Goal: Task Accomplishment & Management: Manage account settings

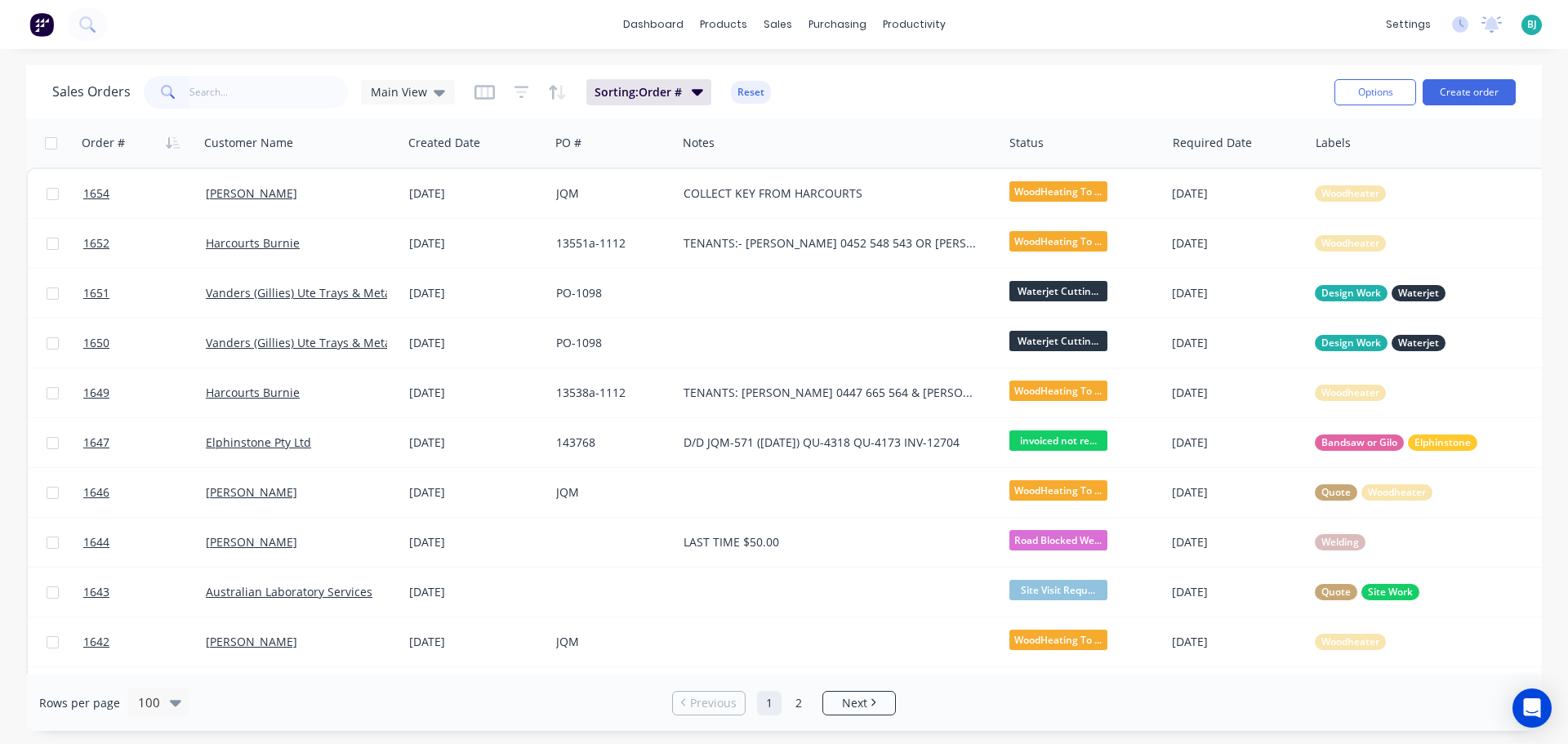
click at [266, 96] on input "text" at bounding box center [269, 92] width 160 height 33
type input "1643"
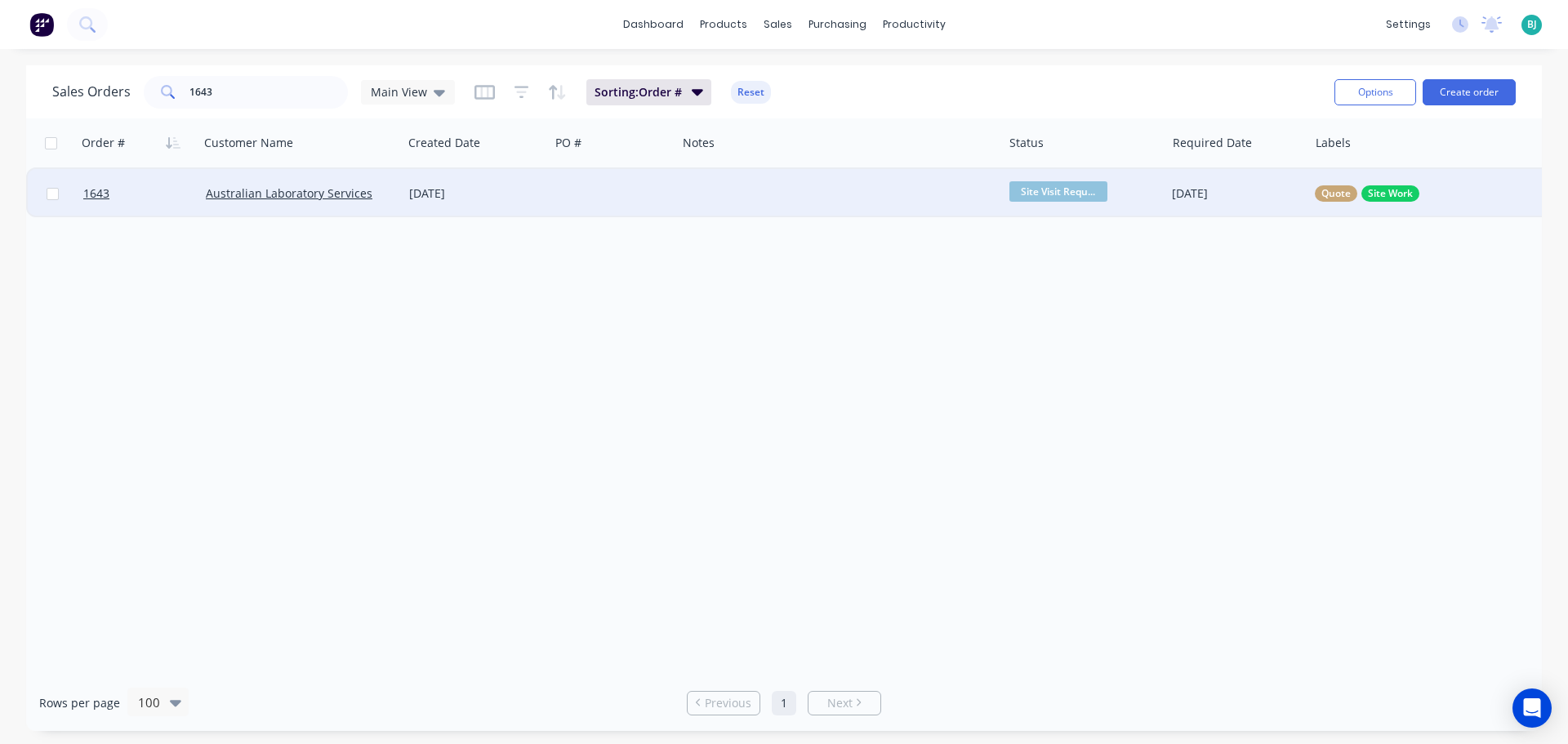
click at [545, 203] on div "[DATE]" at bounding box center [476, 192] width 147 height 49
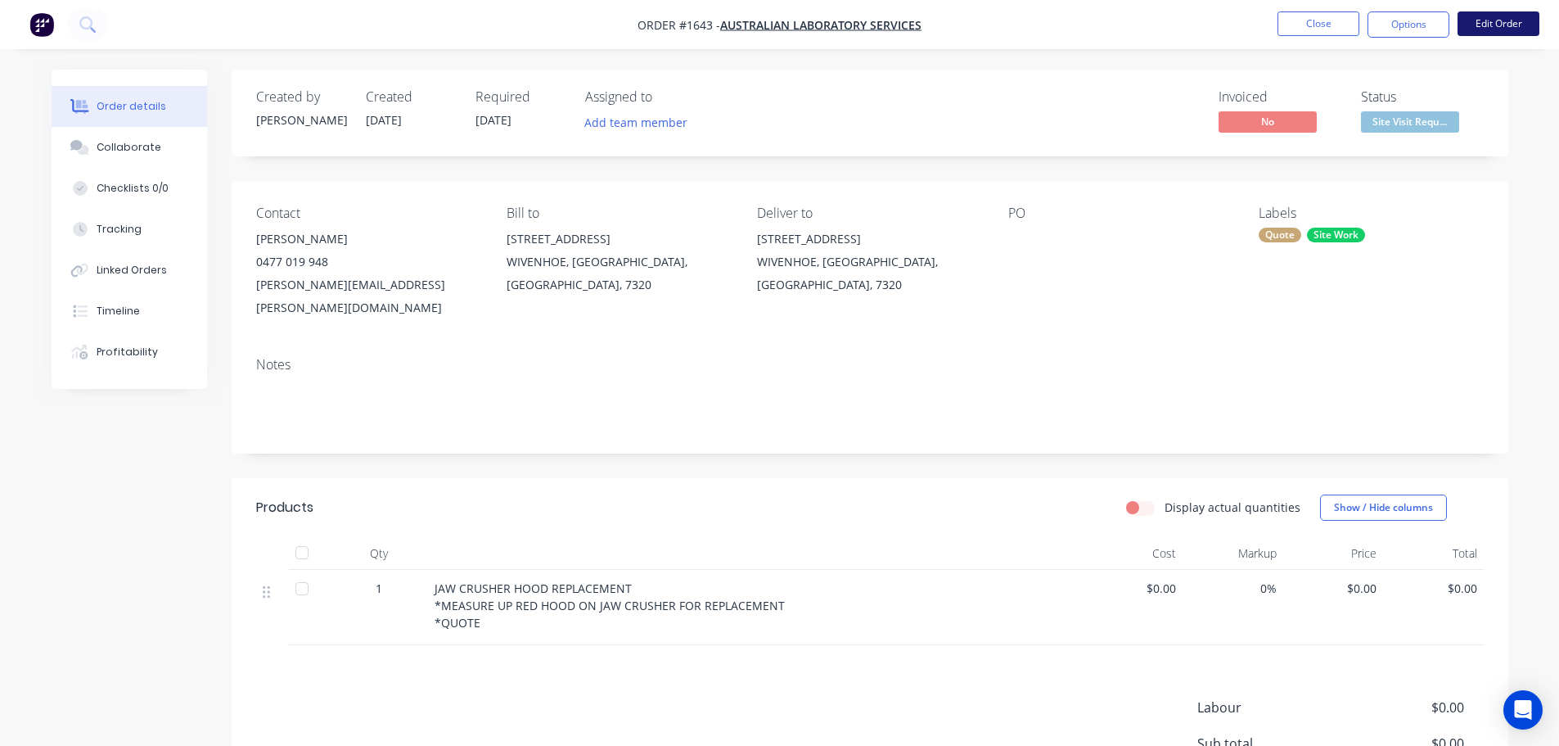
click at [1508, 22] on button "Edit Order" at bounding box center [1499, 23] width 82 height 25
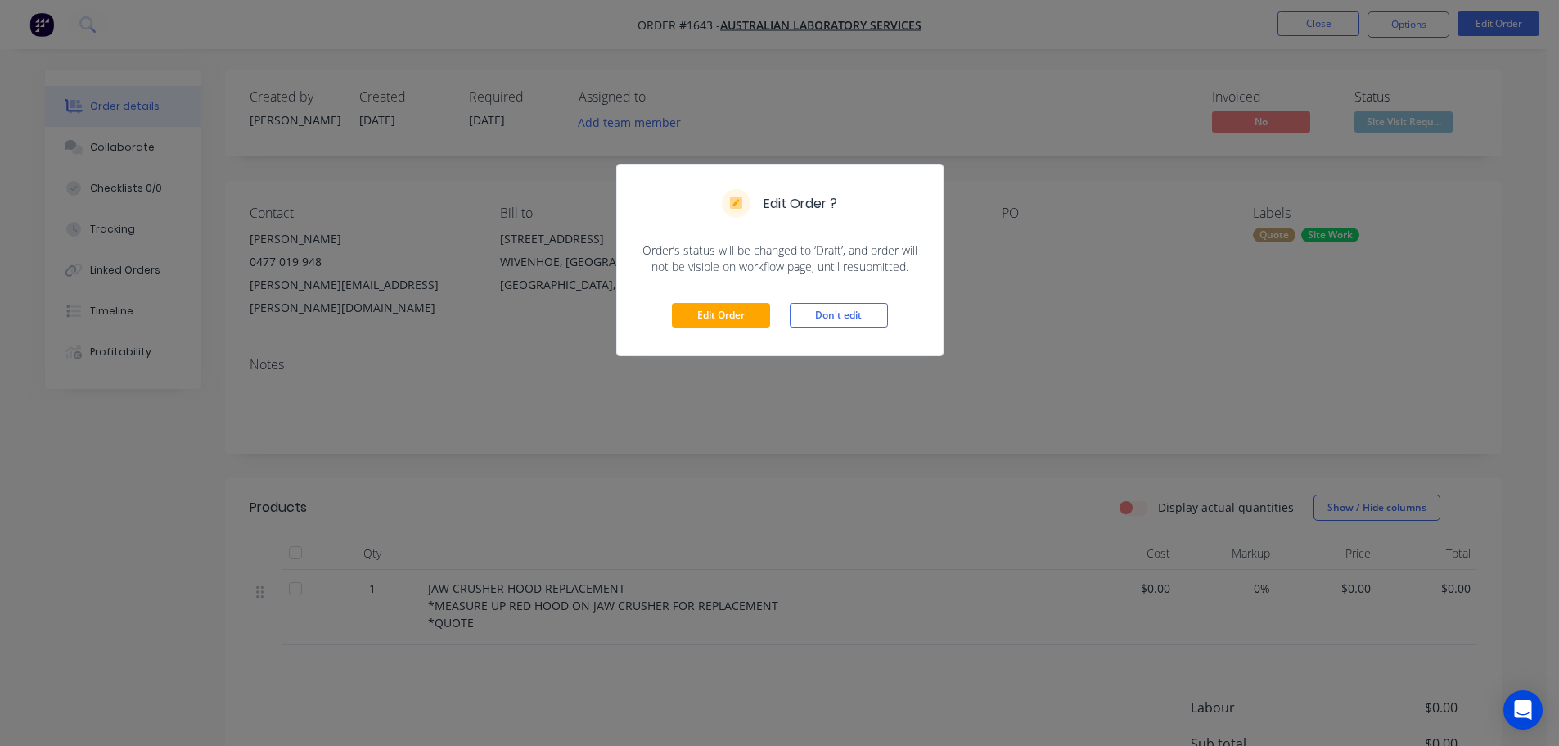
click at [715, 335] on div "Edit Order Don't edit" at bounding box center [780, 315] width 326 height 80
click at [721, 310] on button "Edit Order" at bounding box center [721, 315] width 98 height 25
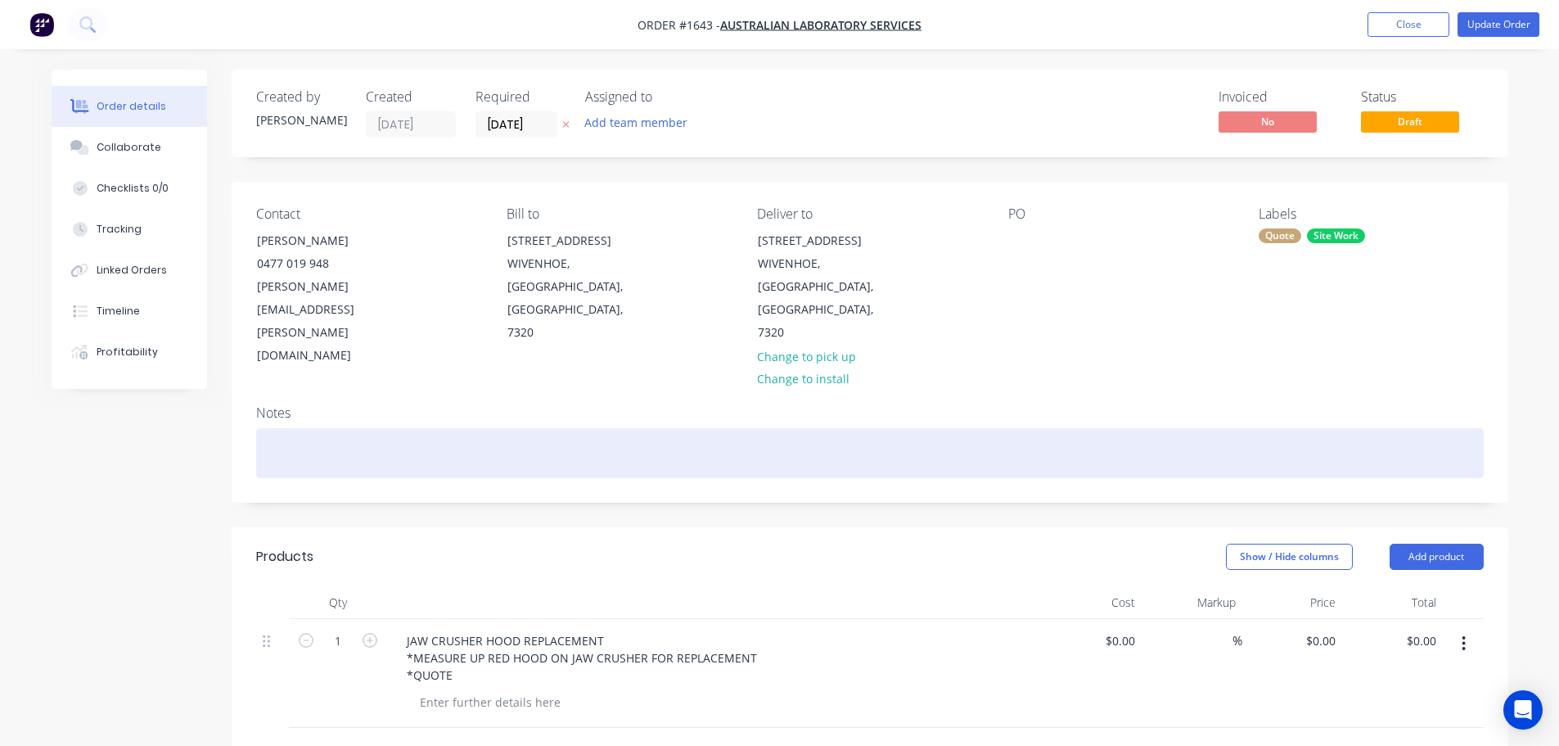
click at [371, 428] on div at bounding box center [870, 453] width 1228 height 50
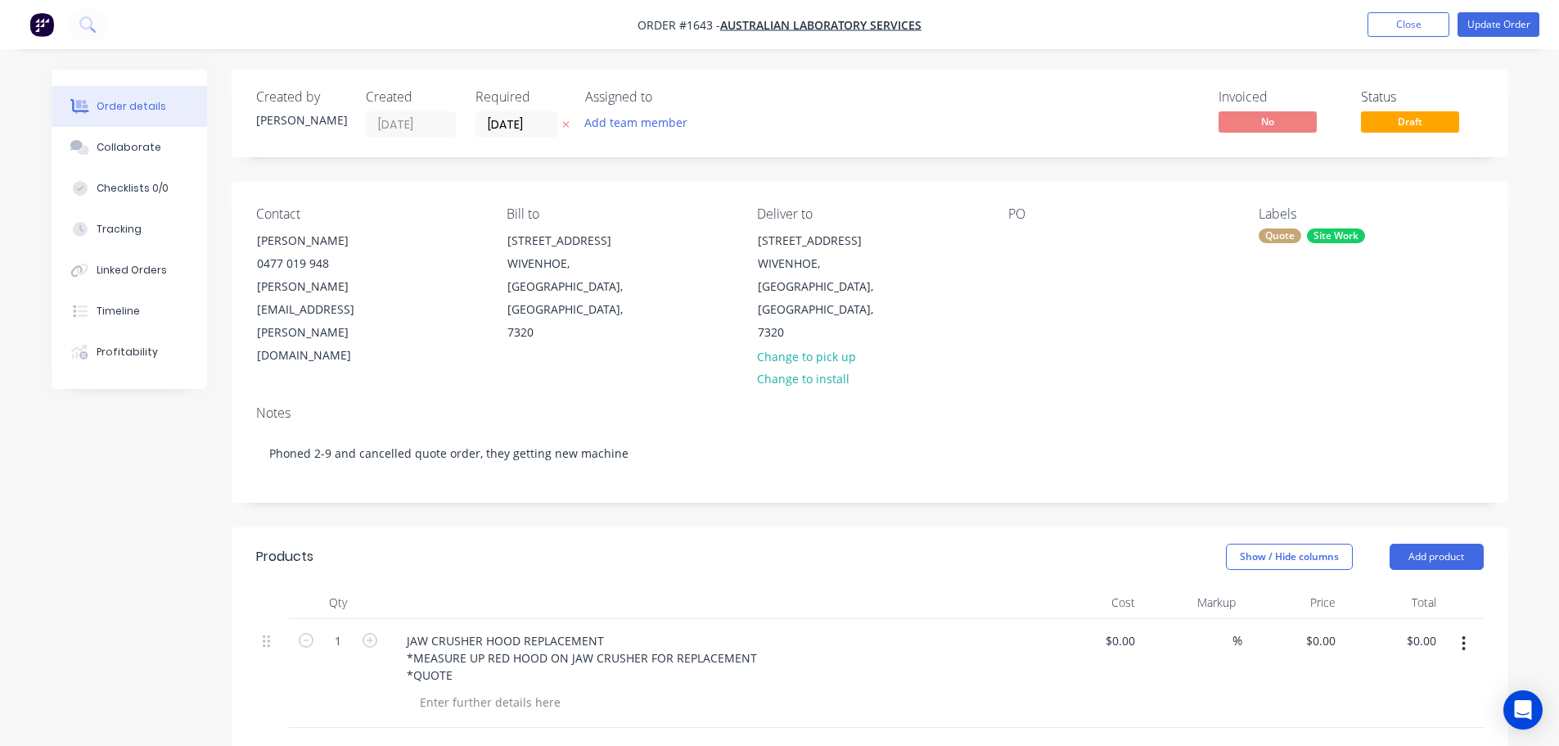
click at [605, 444] on div "Created by [PERSON_NAME] Created [DATE] Required [DATE] Assigned to Add team me…" at bounding box center [870, 622] width 1277 height 1104
click at [1500, 13] on button "Update Order" at bounding box center [1499, 24] width 82 height 25
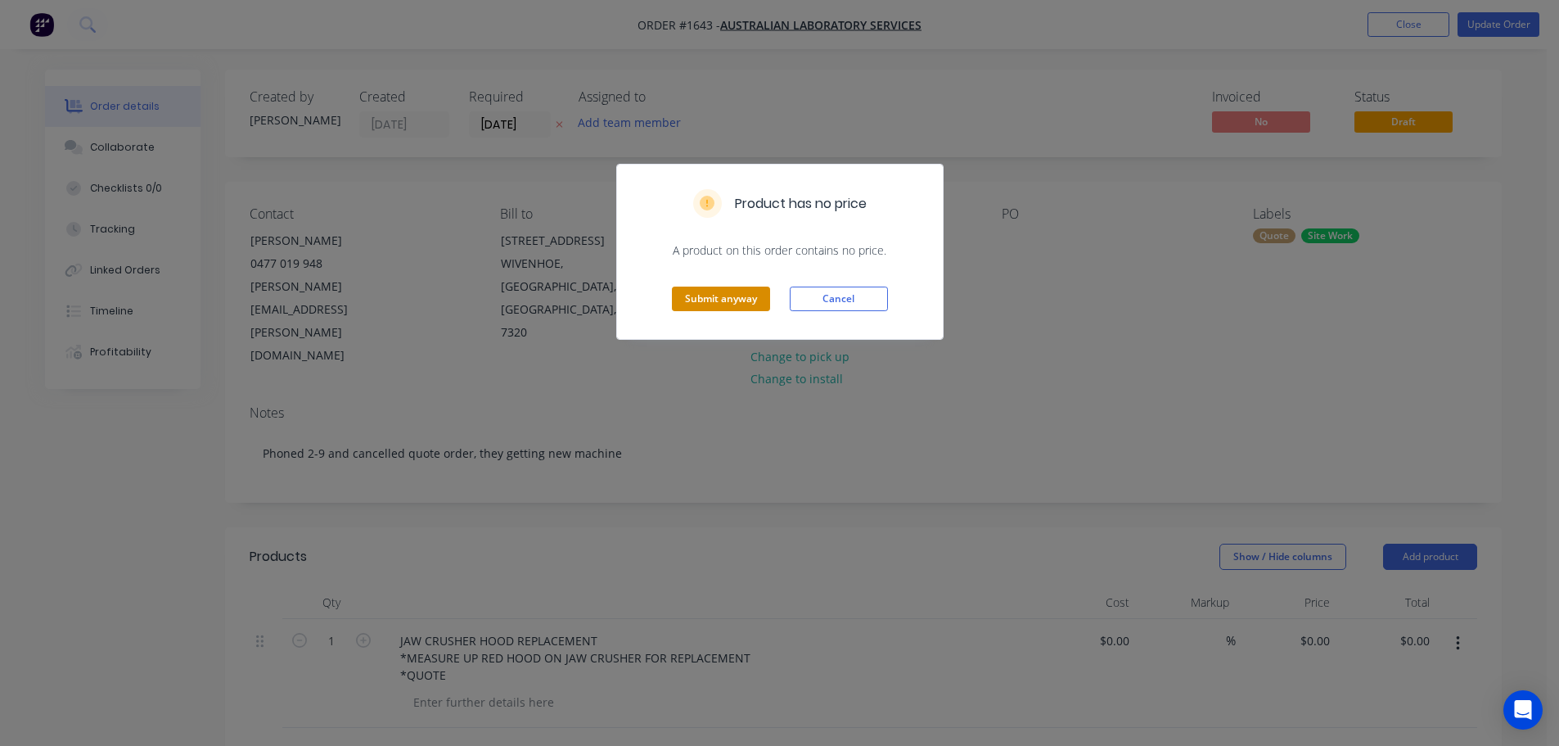
click at [744, 304] on button "Submit anyway" at bounding box center [721, 298] width 98 height 25
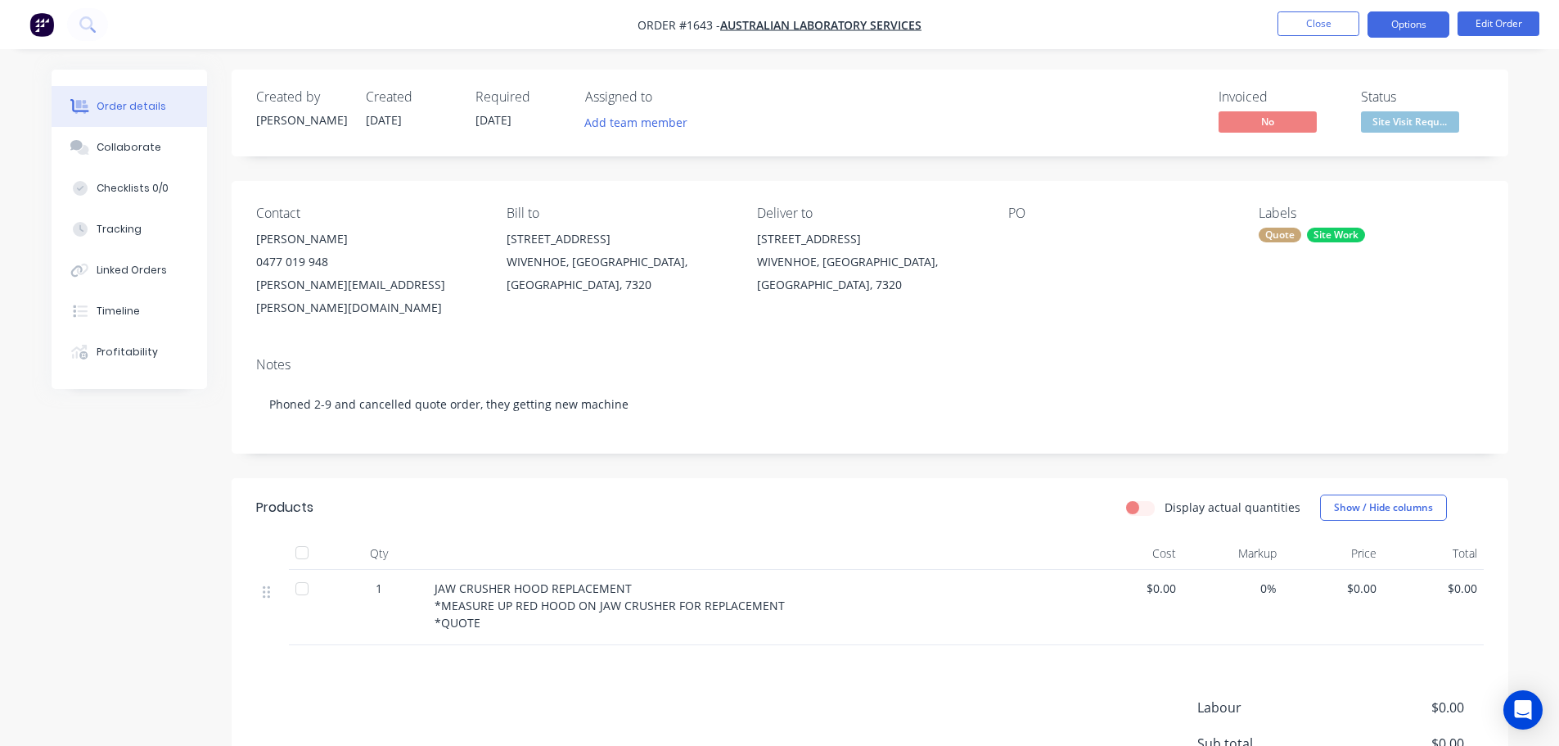
click at [1414, 25] on button "Options" at bounding box center [1409, 24] width 82 height 26
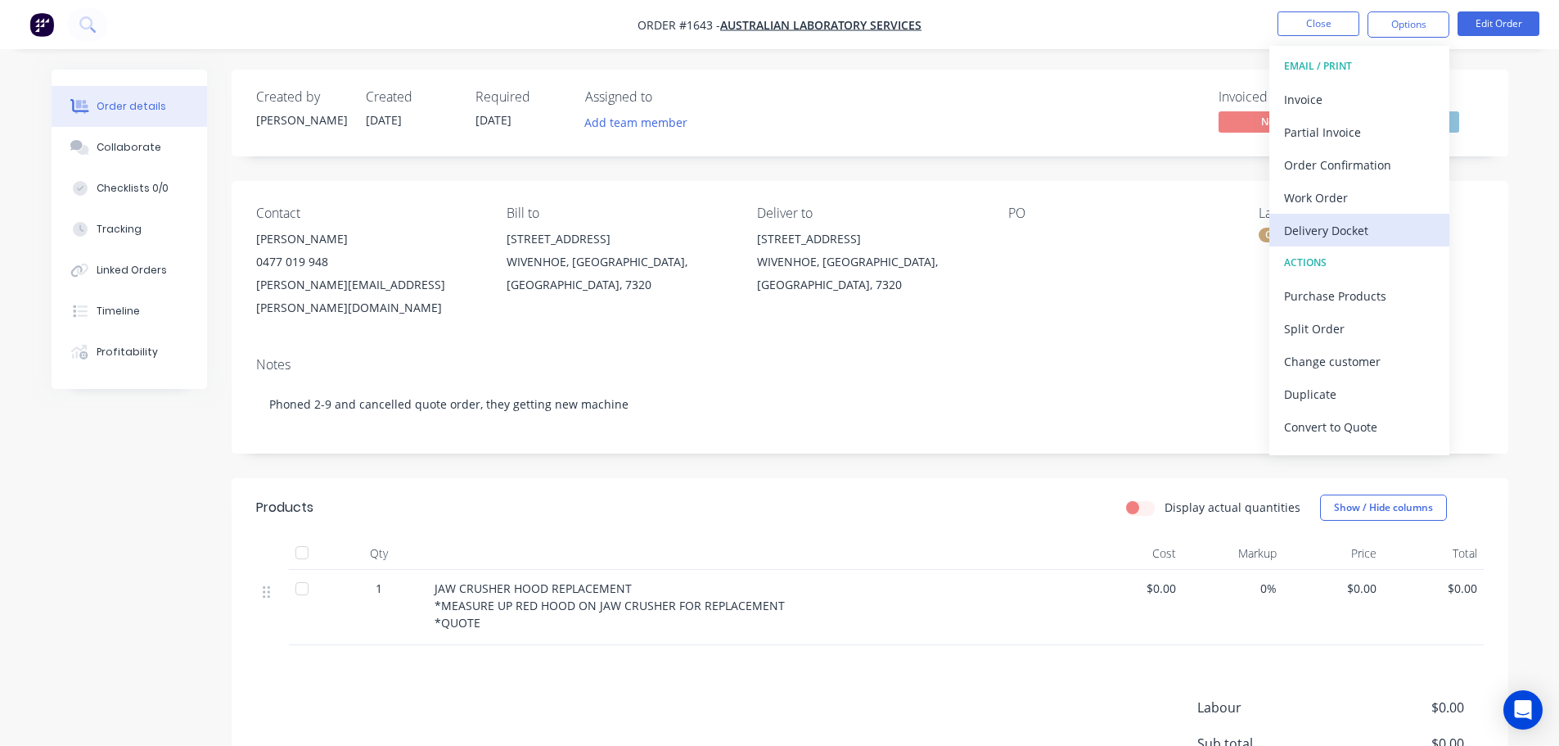
scroll to position [25, 0]
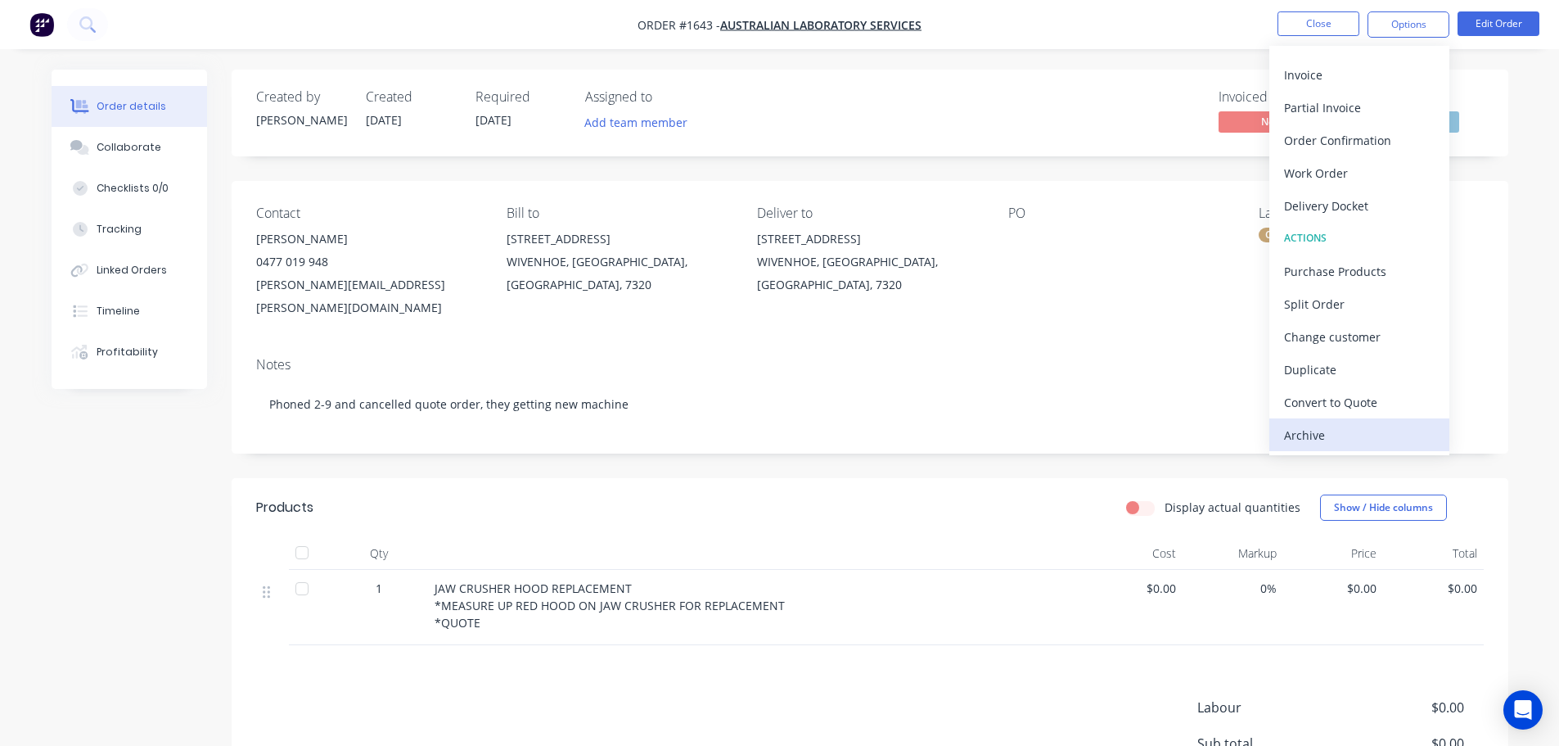
click at [1326, 435] on div "Archive" at bounding box center [1359, 435] width 151 height 24
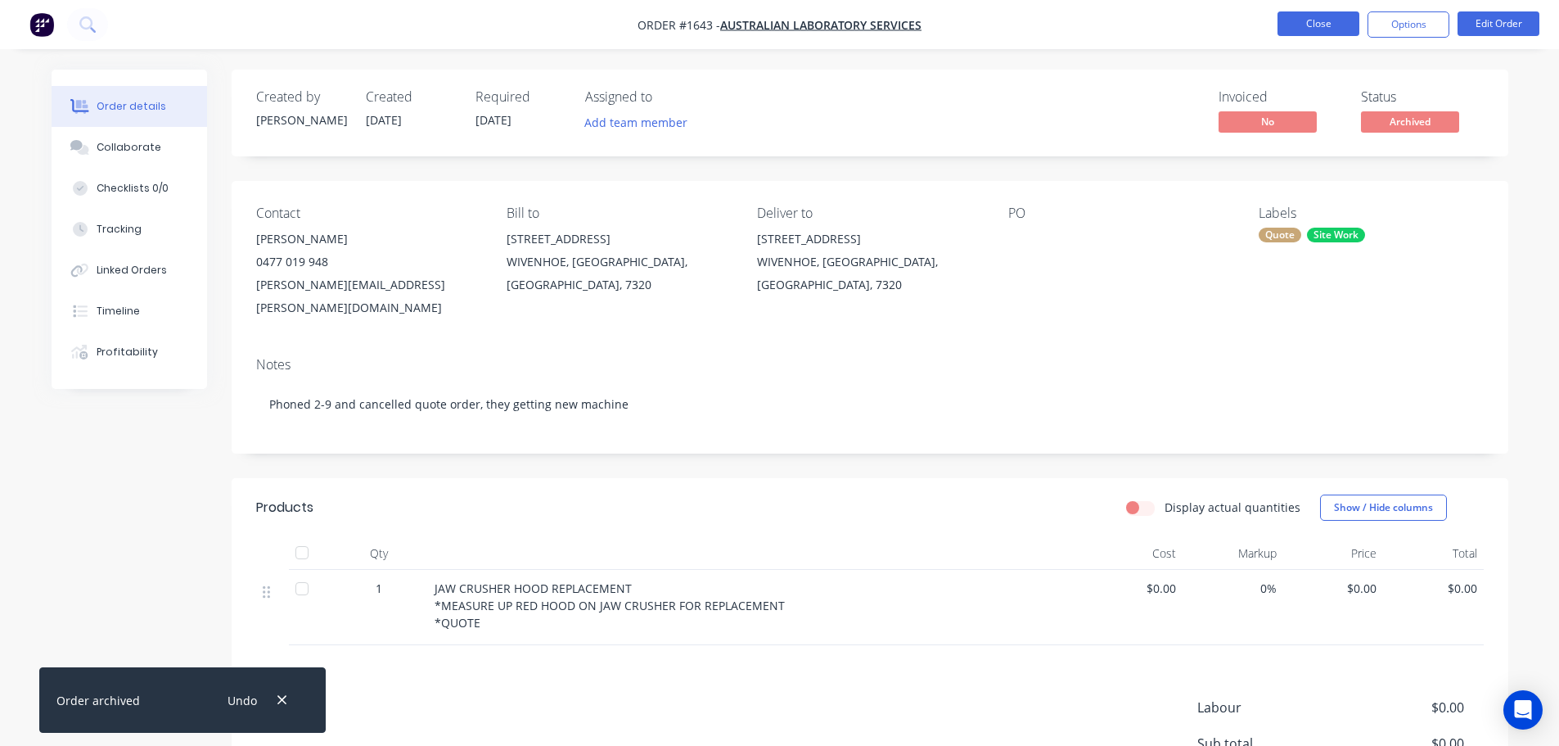
click at [1314, 19] on button "Close" at bounding box center [1319, 23] width 82 height 25
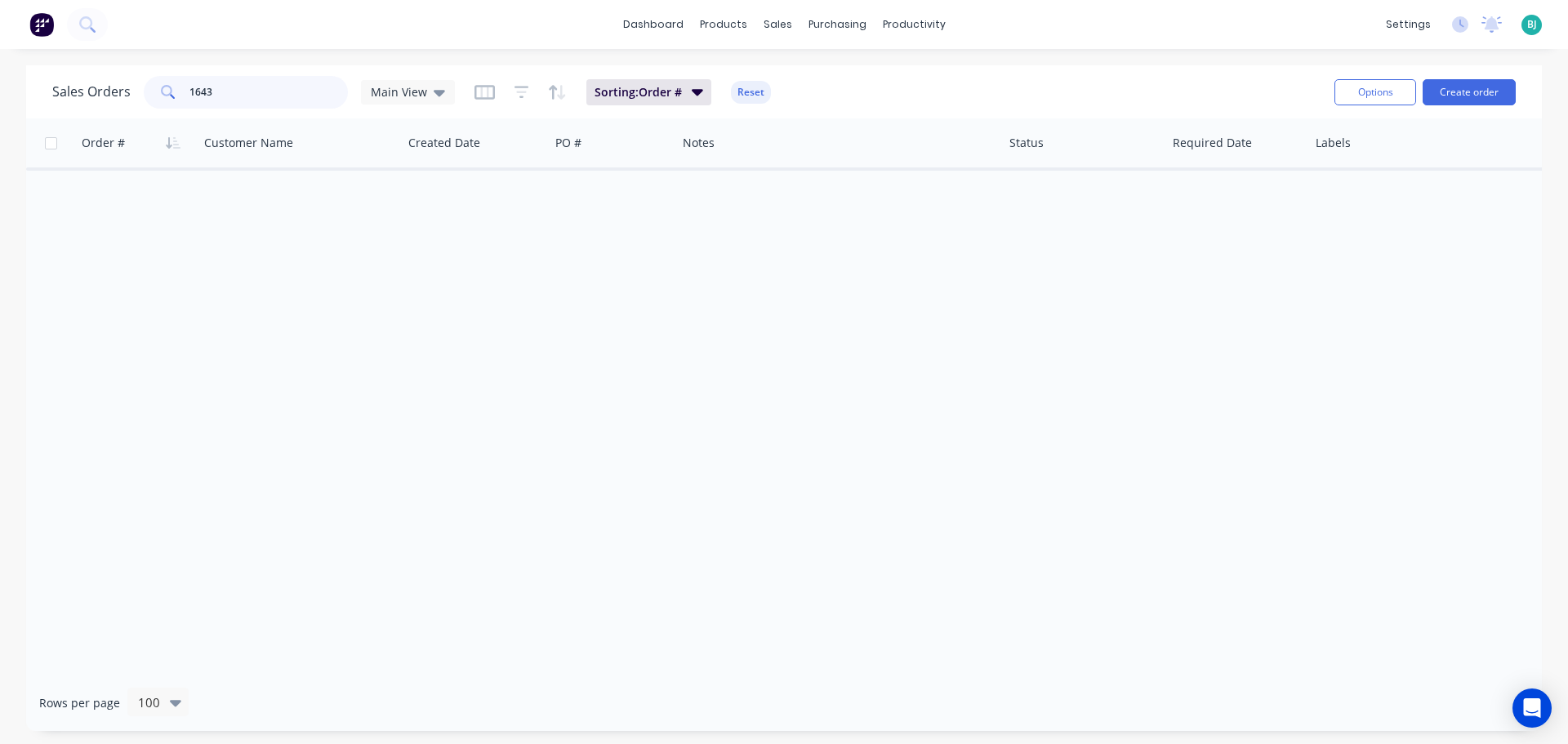
drag, startPoint x: 248, startPoint y: 82, endPoint x: 170, endPoint y: 80, distance: 78.0
click at [171, 80] on div "1643" at bounding box center [245, 92] width 204 height 33
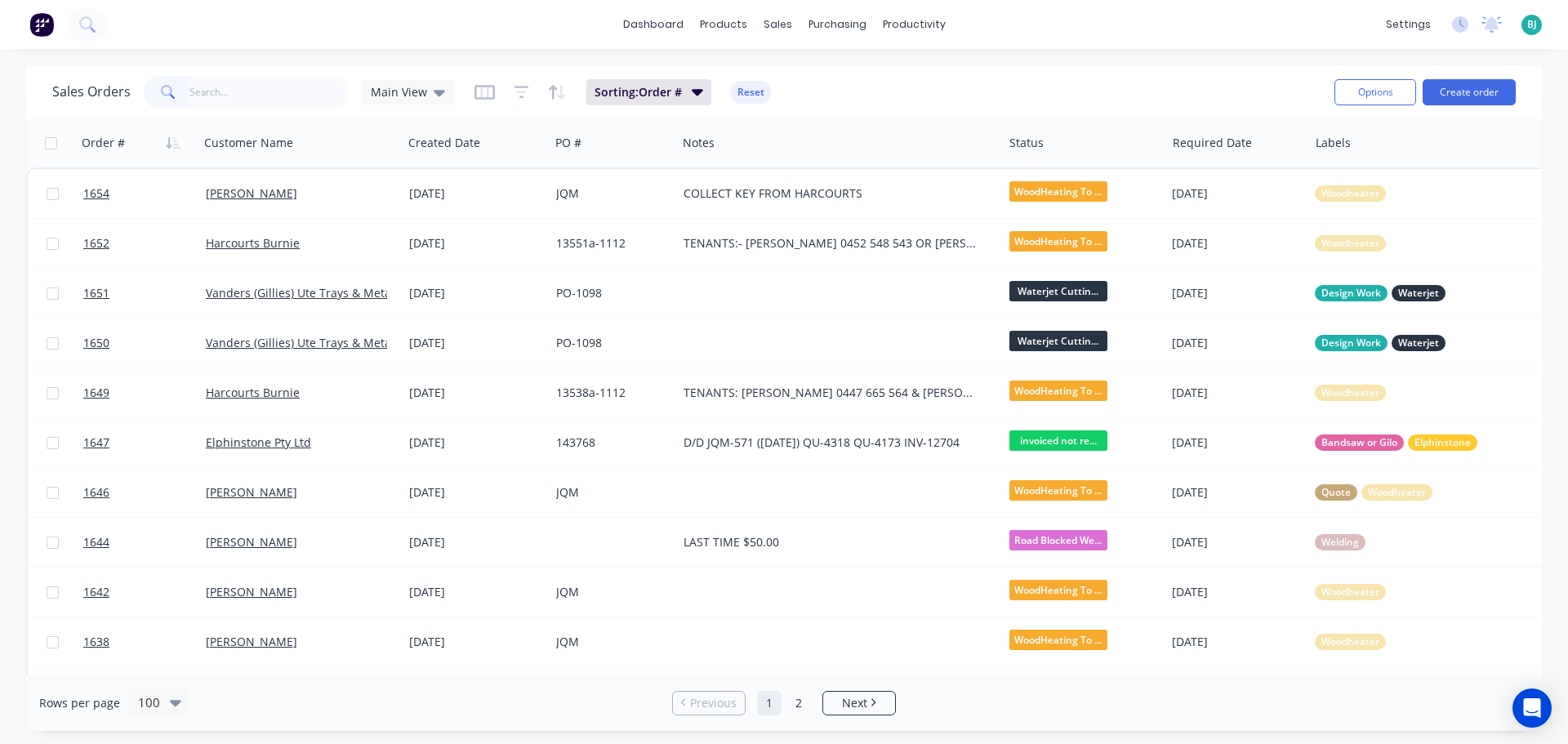
click at [376, 22] on div "dashboard products sales purchasing productivity dashboard products Product Cat…" at bounding box center [784, 24] width 1568 height 49
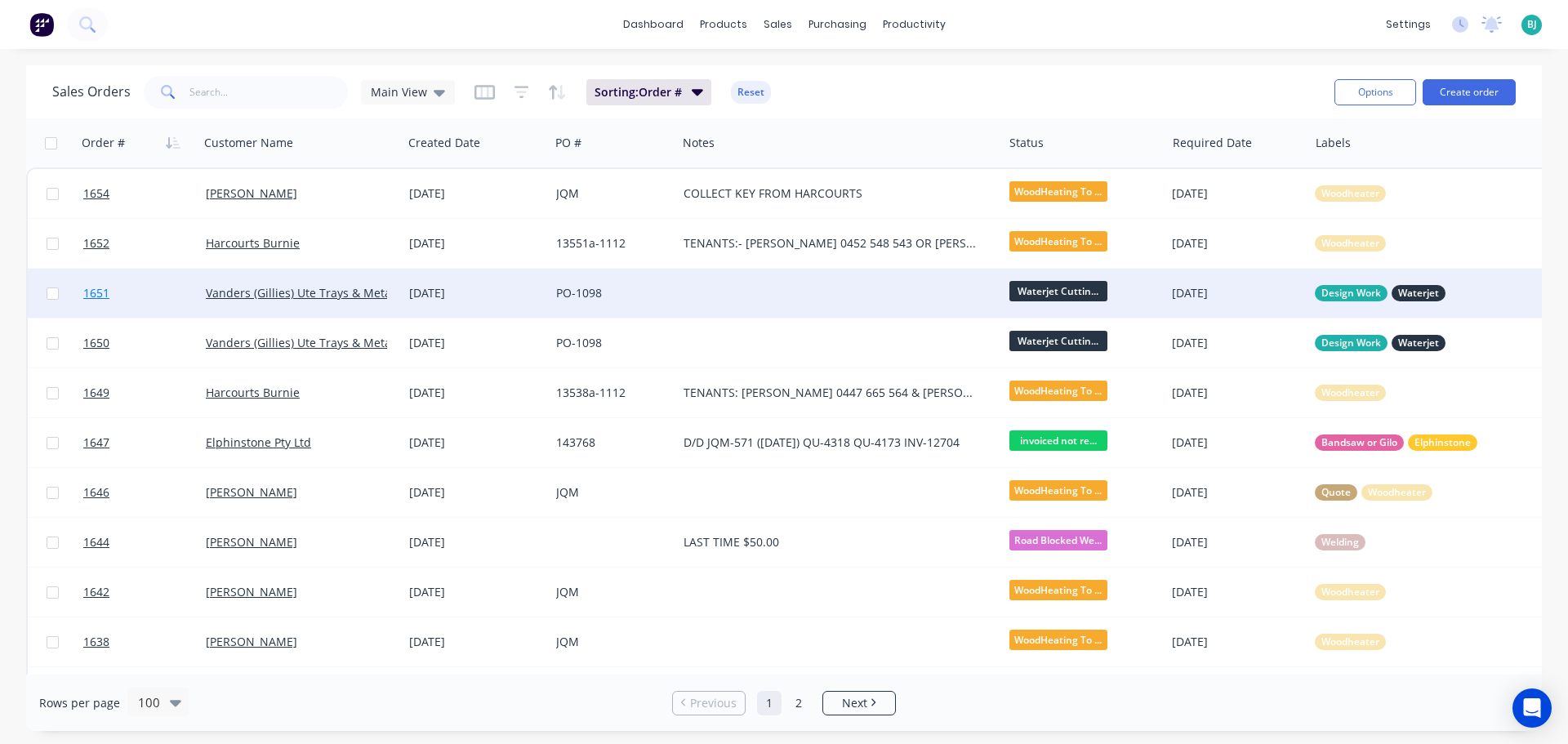
click at [172, 299] on link "1651" at bounding box center [144, 292] width 123 height 49
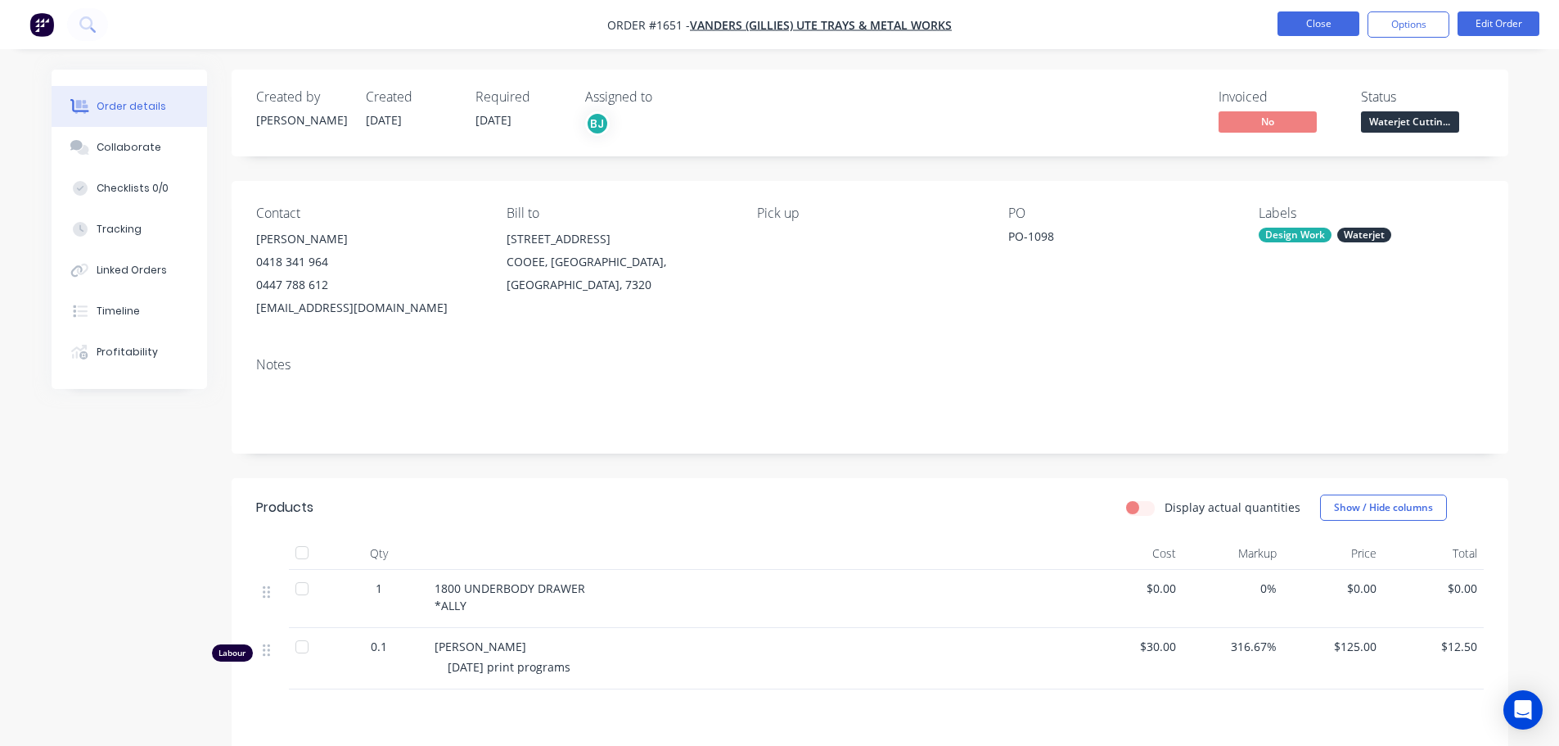
click at [1322, 24] on button "Close" at bounding box center [1319, 23] width 82 height 25
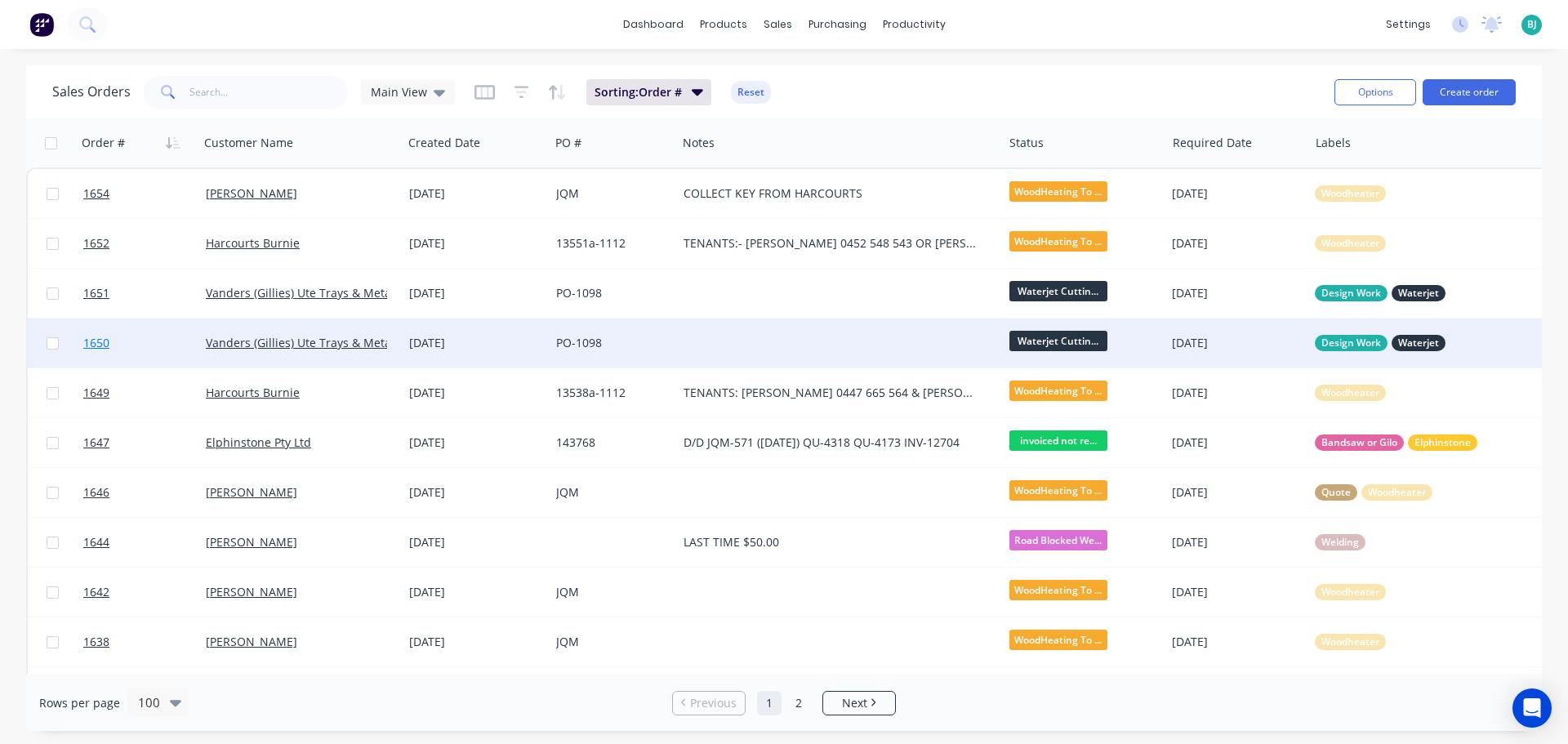
click at [169, 337] on link "1650" at bounding box center [144, 342] width 123 height 49
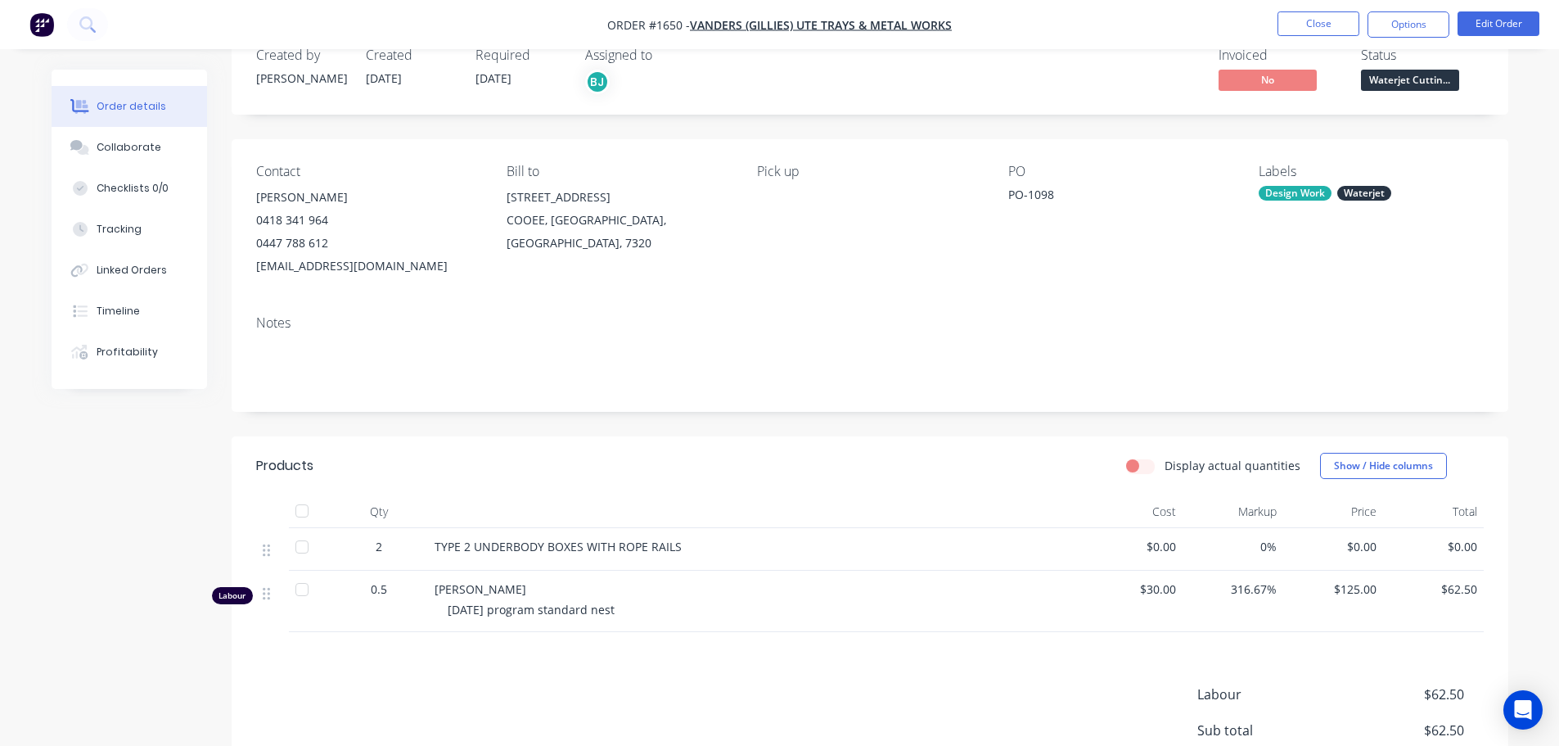
scroll to position [82, 0]
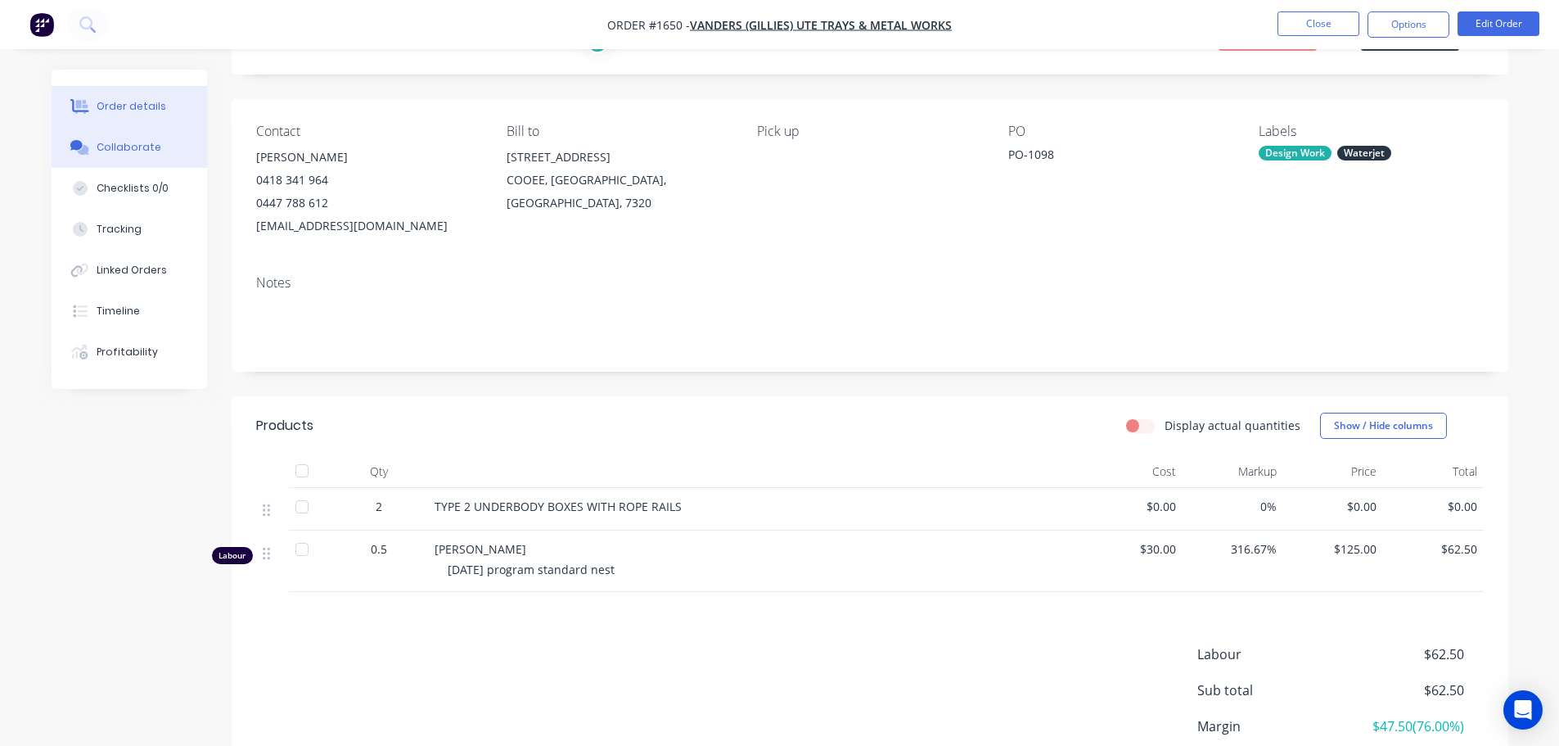
click at [73, 147] on icon at bounding box center [76, 145] width 12 height 10
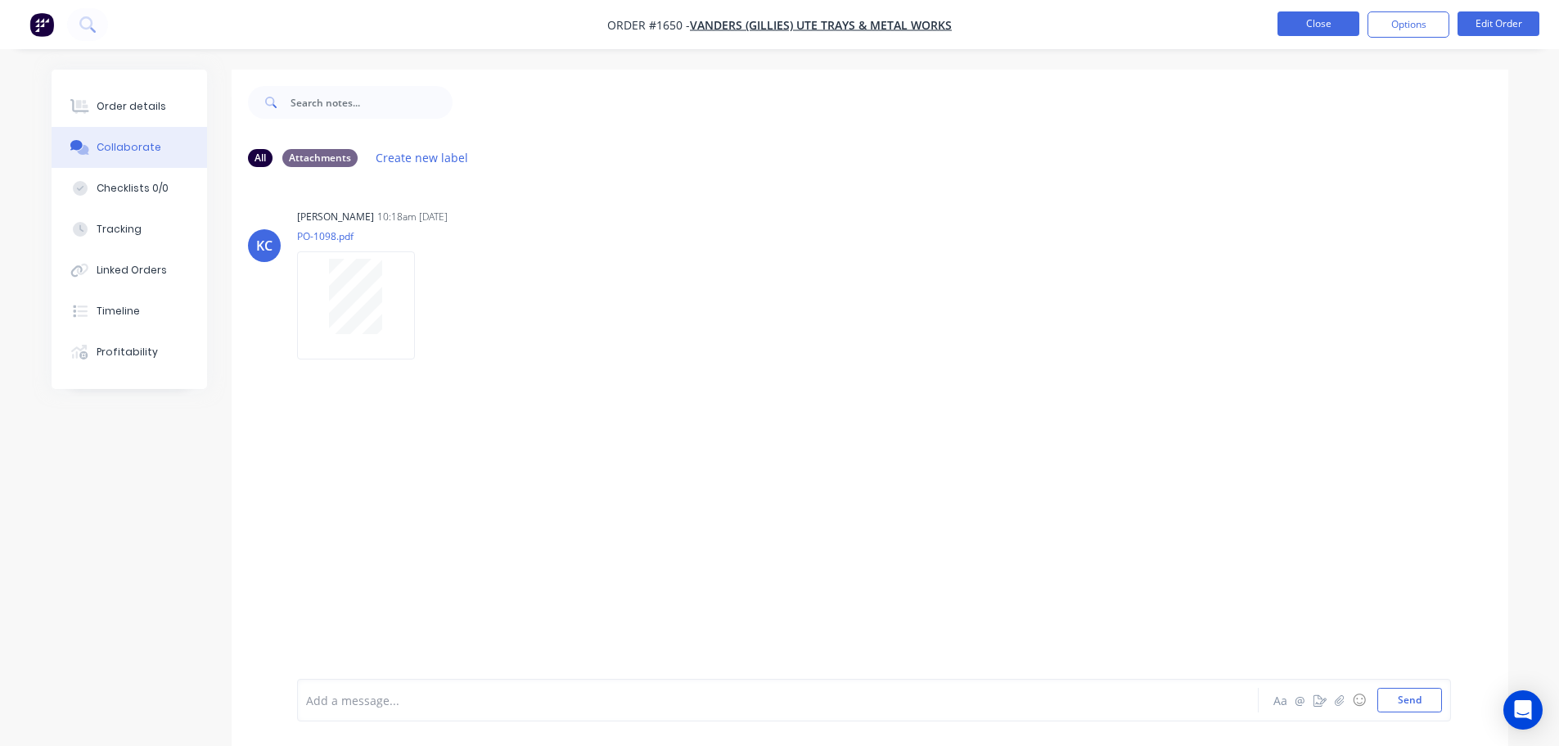
click at [1333, 16] on button "Close" at bounding box center [1319, 23] width 82 height 25
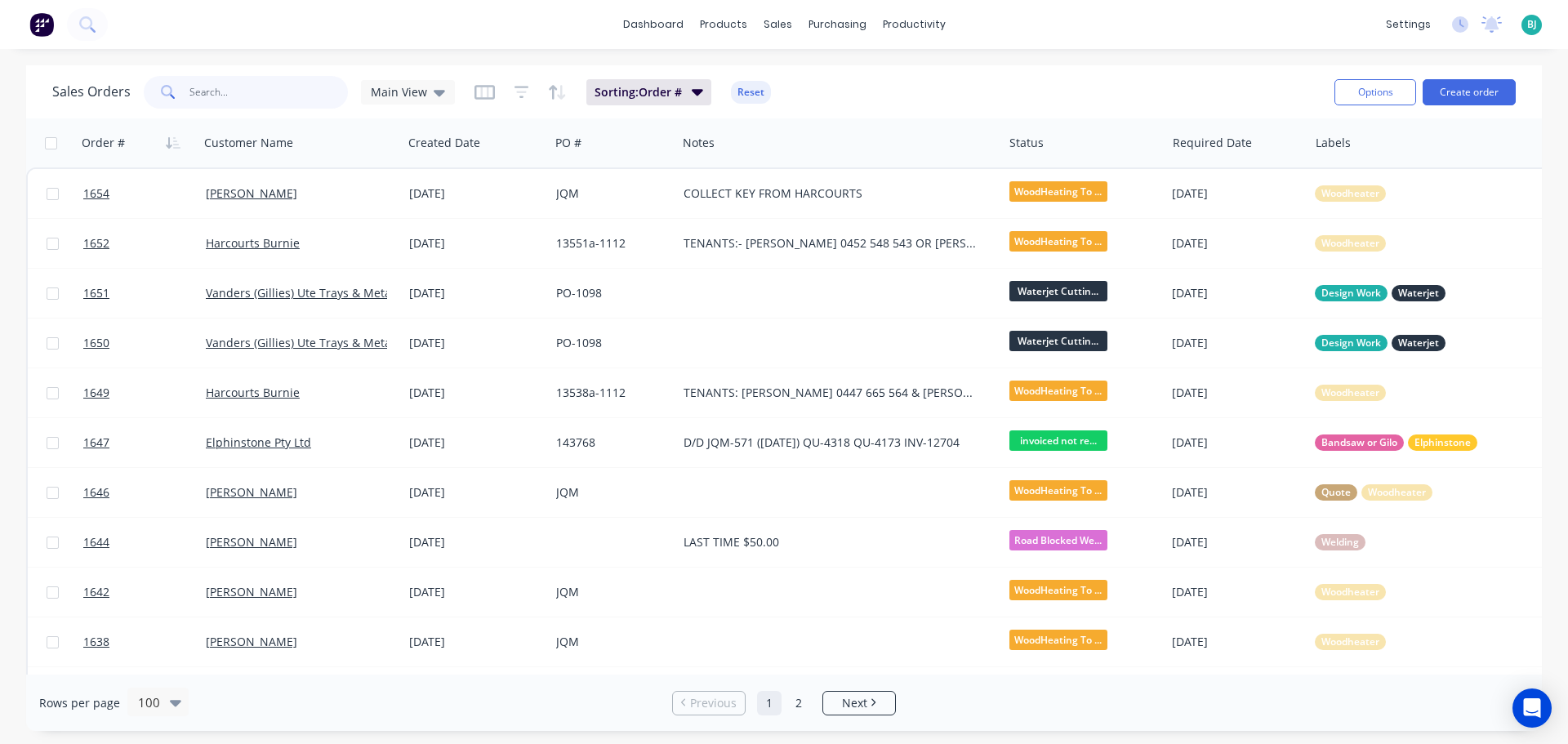
click at [285, 90] on input "text" at bounding box center [269, 92] width 160 height 33
type input "vanders"
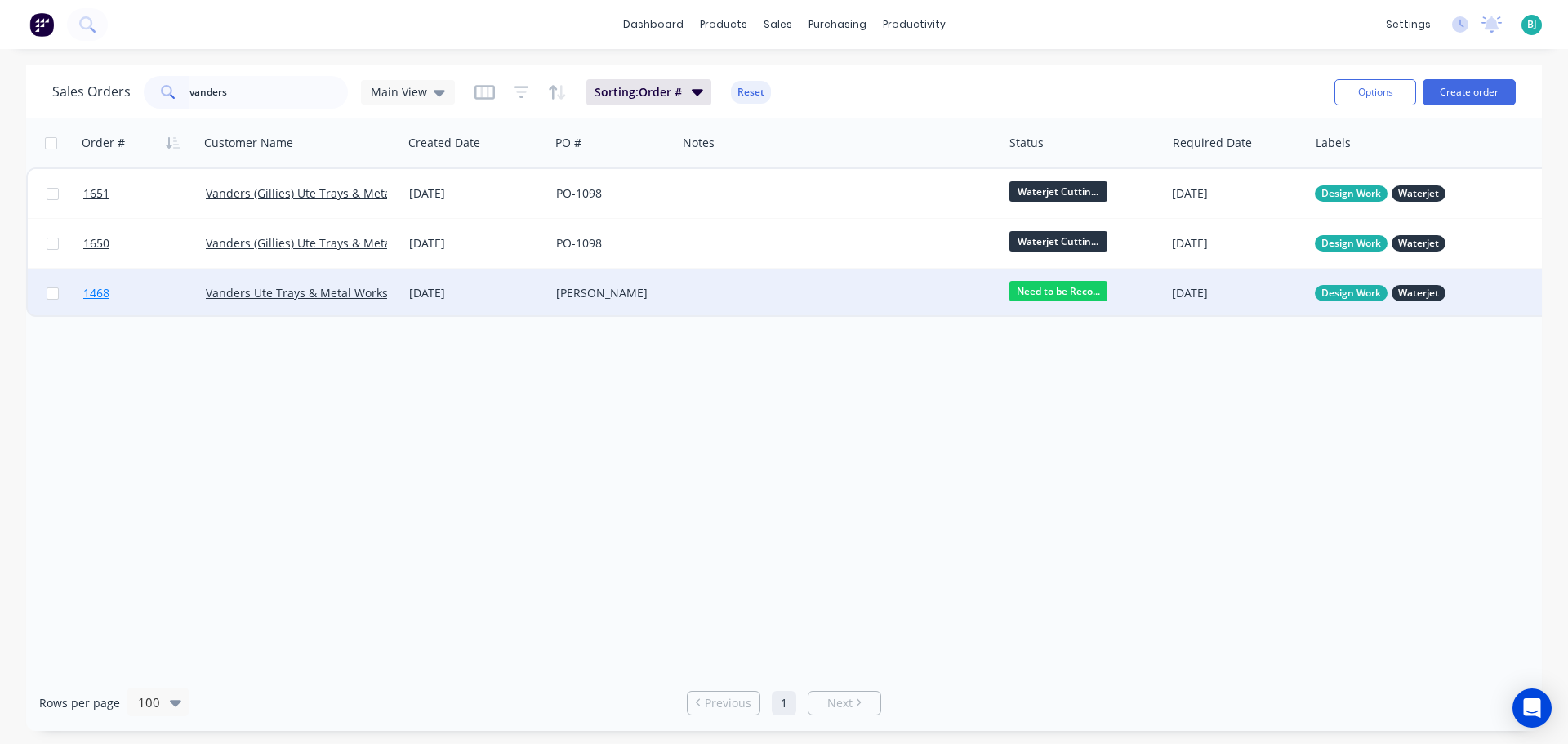
click at [143, 295] on link "1468" at bounding box center [144, 292] width 123 height 49
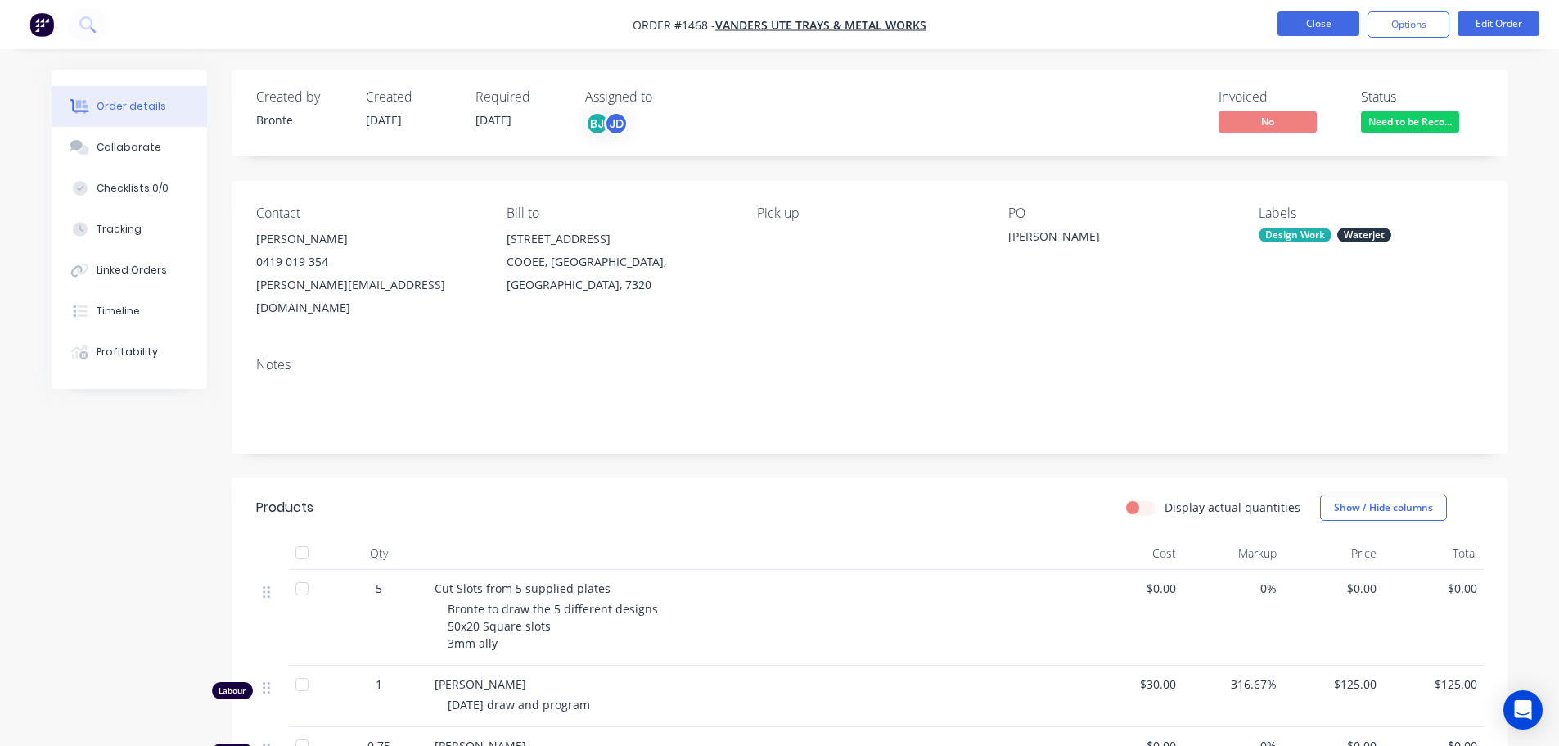
click at [1307, 24] on button "Close" at bounding box center [1319, 23] width 82 height 25
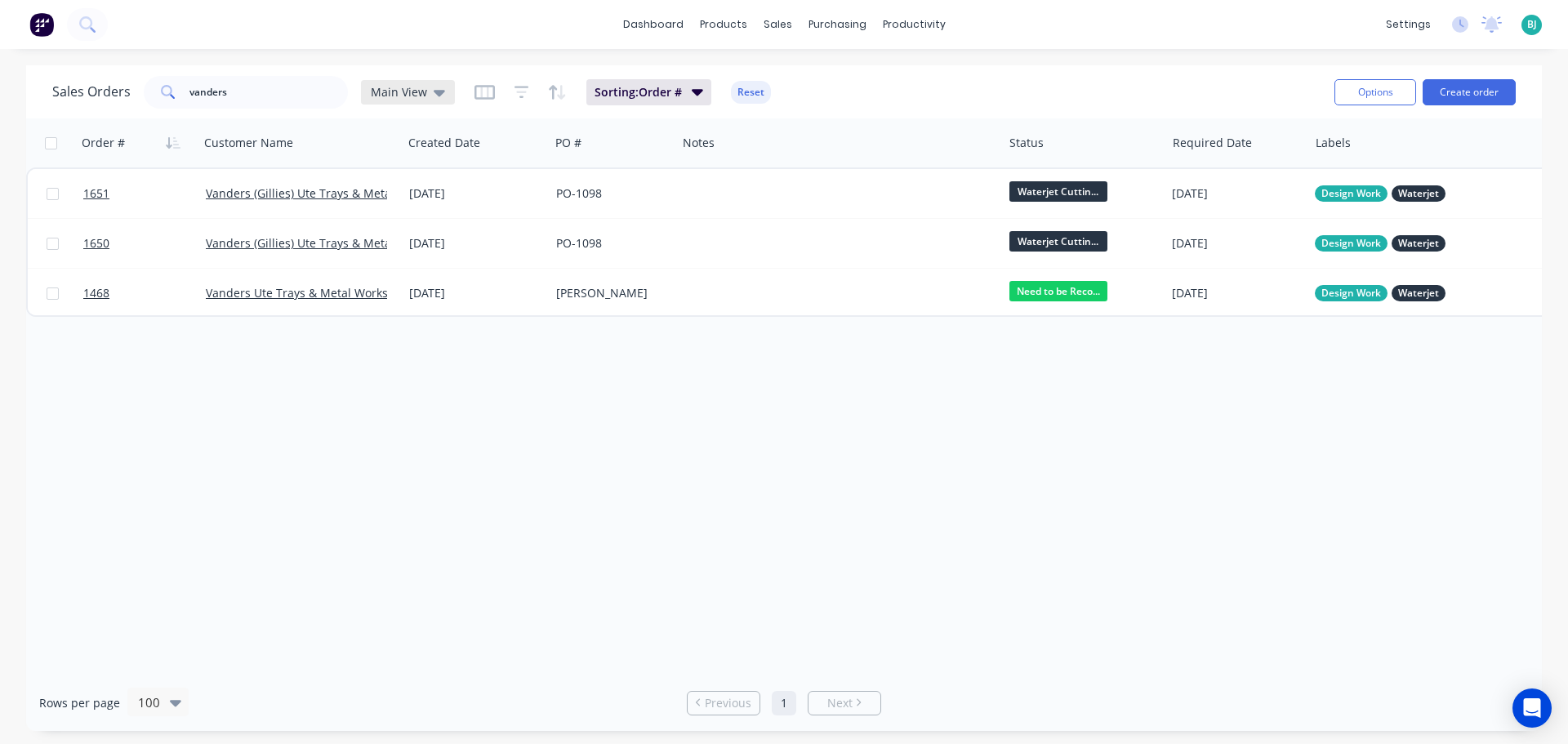
click at [438, 94] on icon at bounding box center [439, 93] width 11 height 7
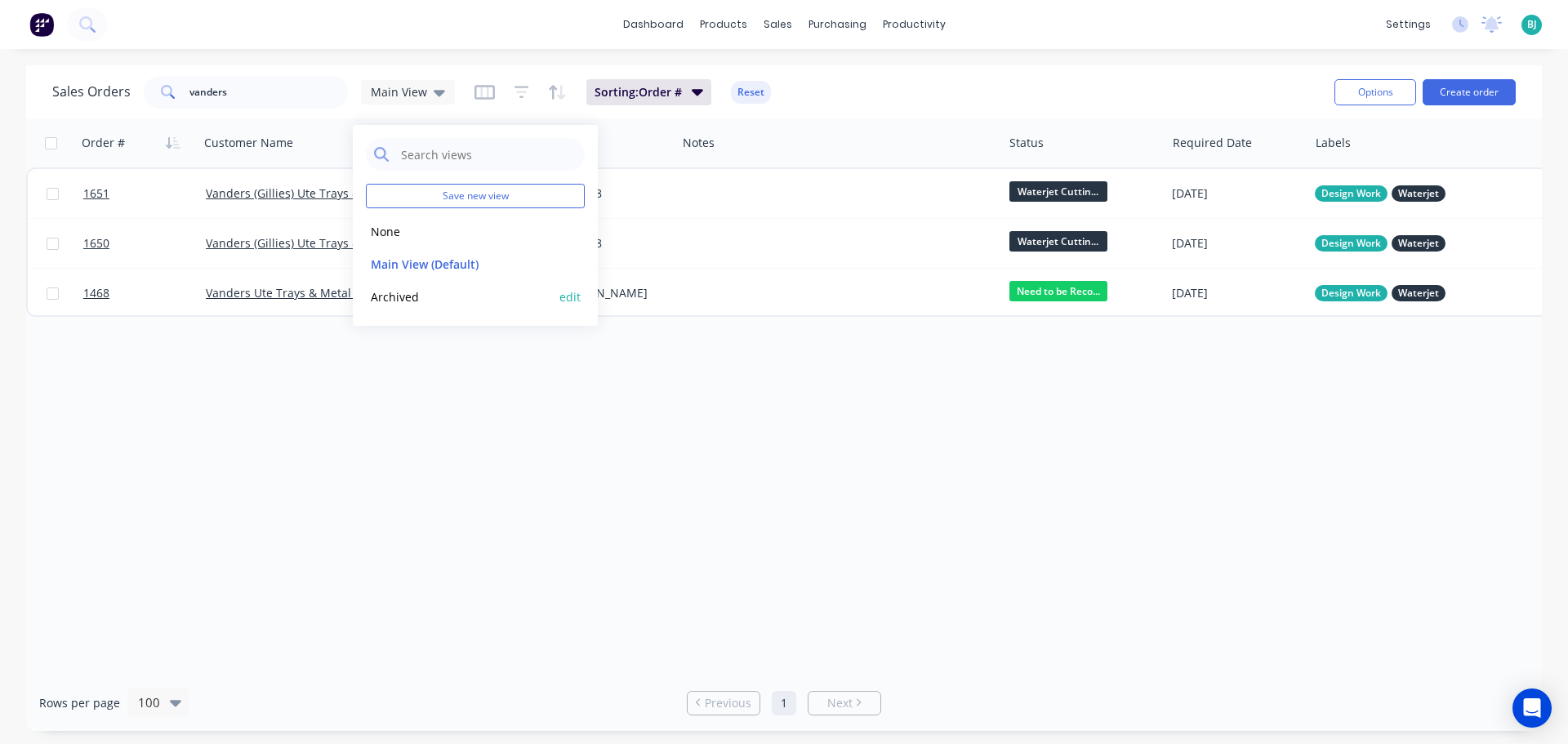
click at [426, 293] on button "Archived" at bounding box center [459, 296] width 187 height 19
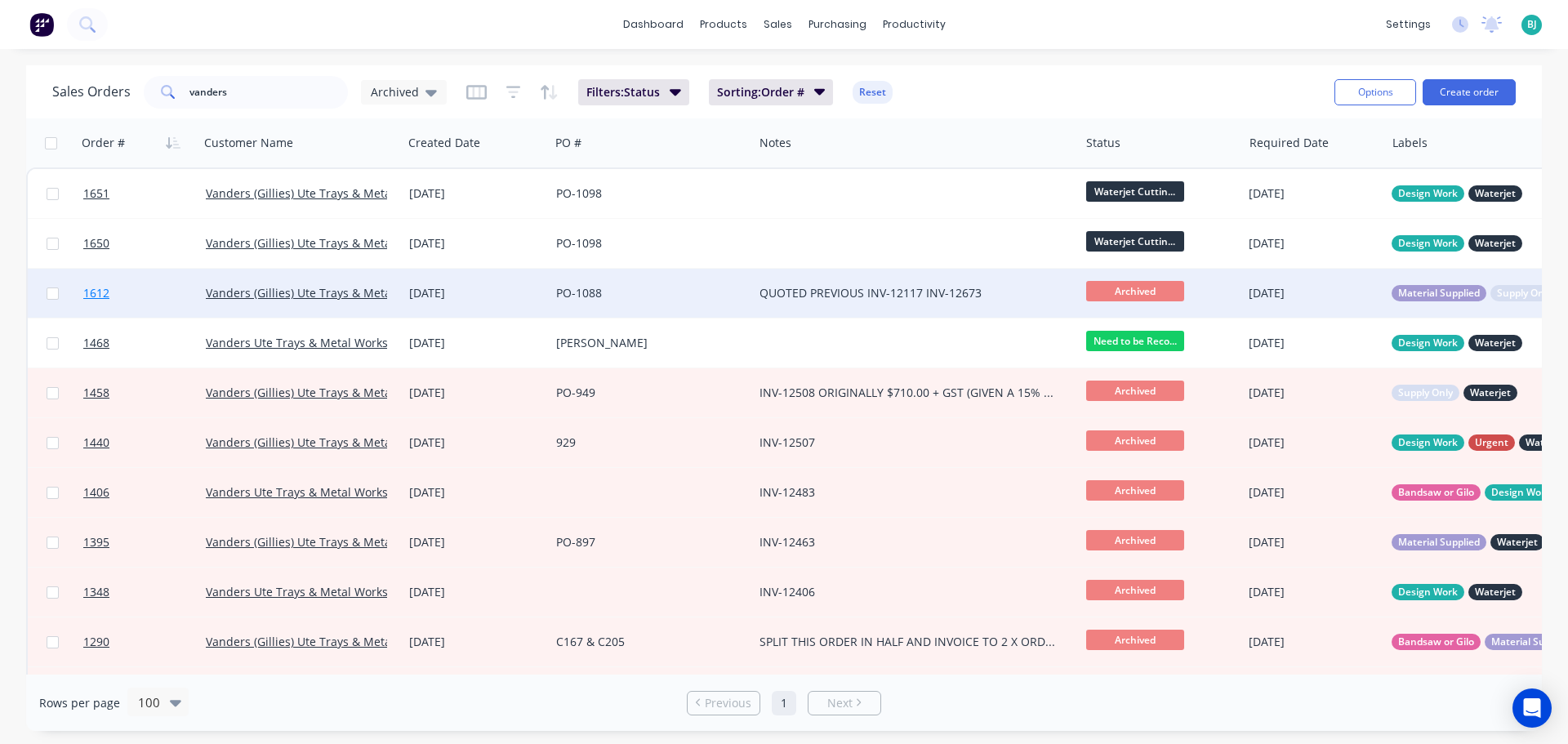
click at [164, 286] on link "1612" at bounding box center [144, 292] width 123 height 49
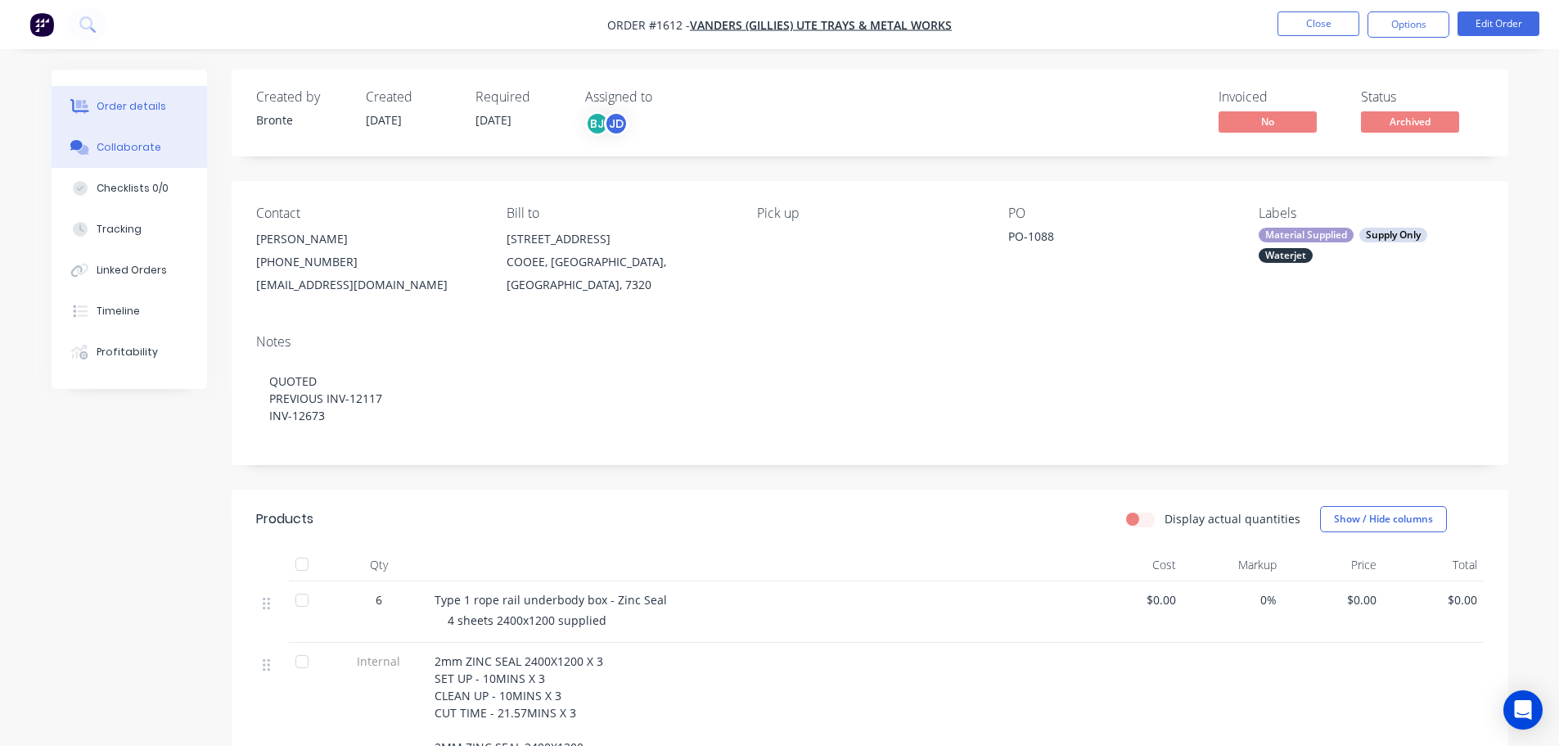
click at [151, 146] on div "Collaborate" at bounding box center [129, 147] width 65 height 15
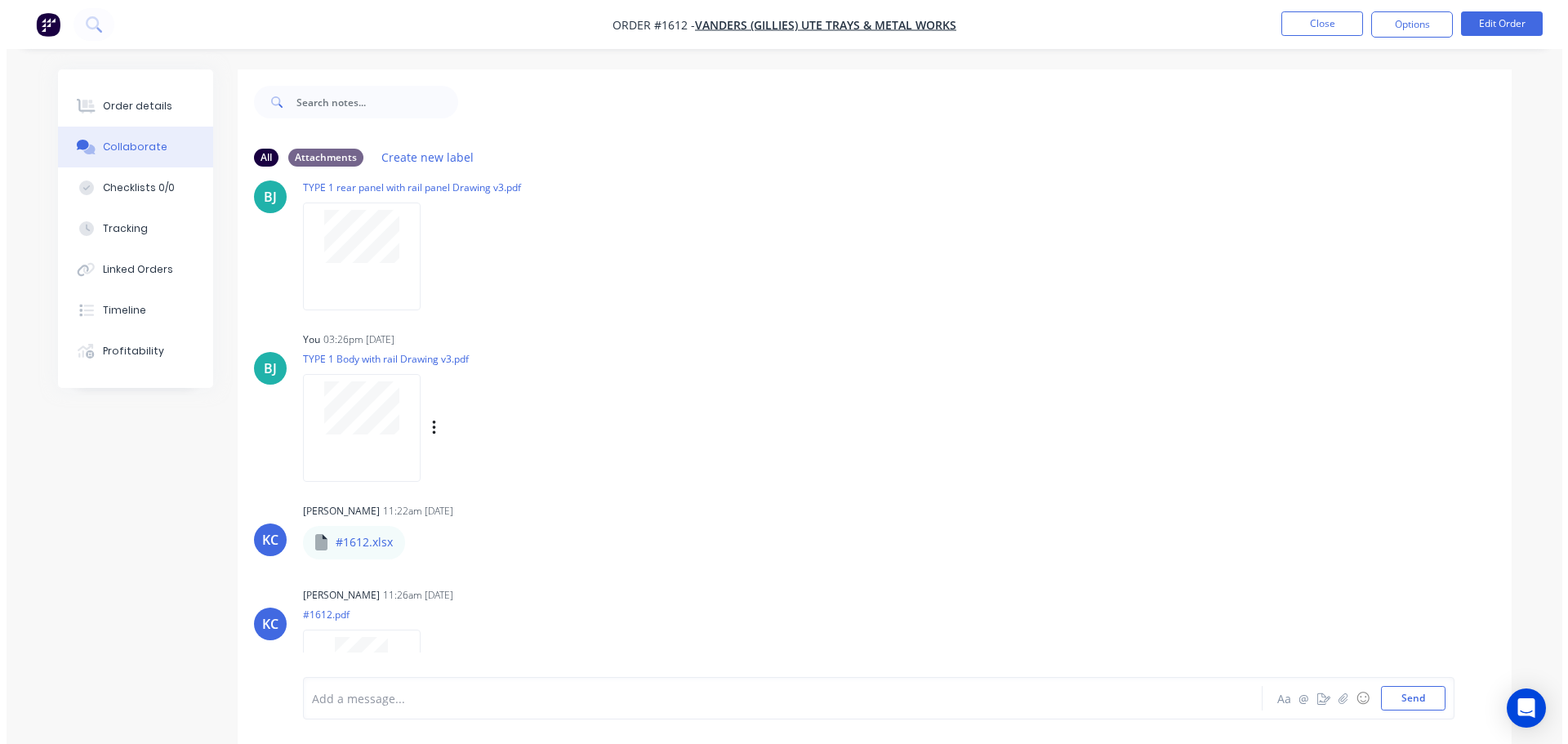
scroll to position [629, 0]
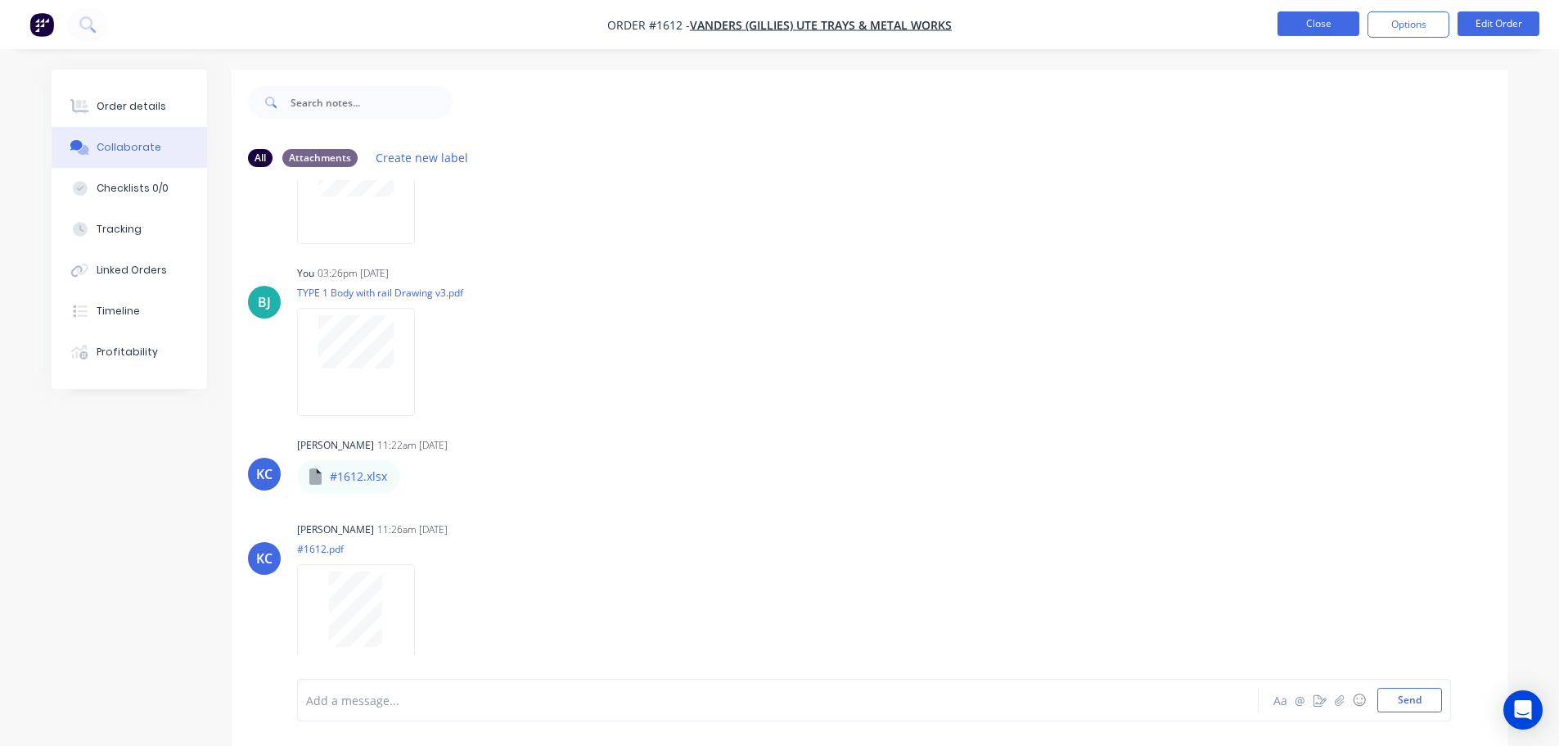
click at [1337, 29] on button "Close" at bounding box center [1319, 23] width 82 height 25
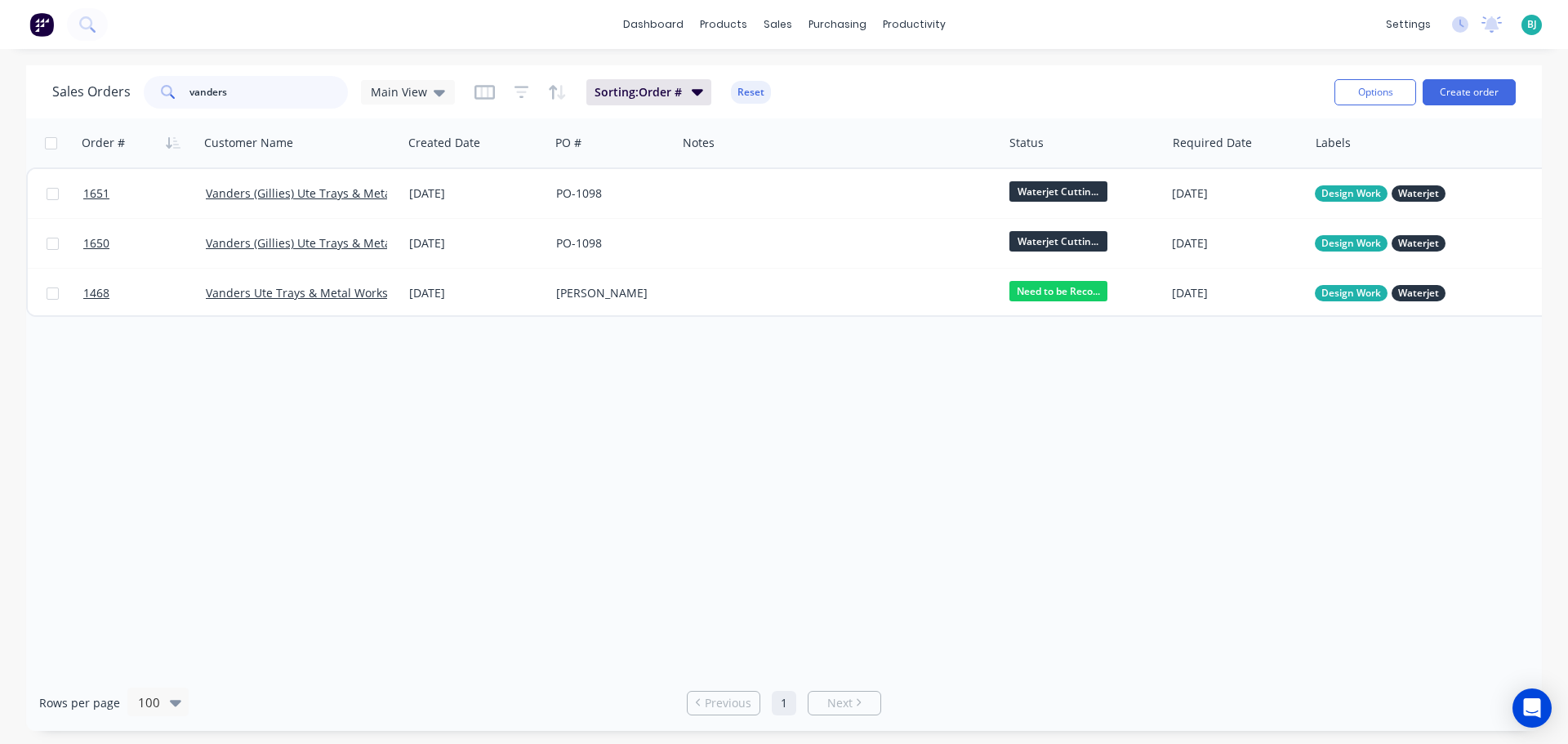
click at [301, 93] on input "vanders" at bounding box center [269, 92] width 160 height 33
type input "v"
